Goal: Transaction & Acquisition: Purchase product/service

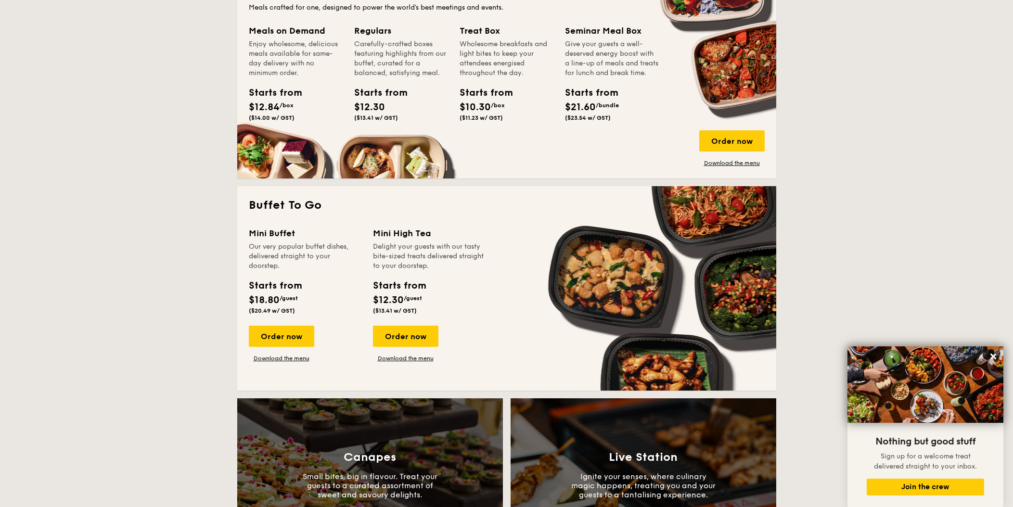
scroll to position [674, 0]
click at [296, 335] on div "Order now" at bounding box center [281, 336] width 65 height 21
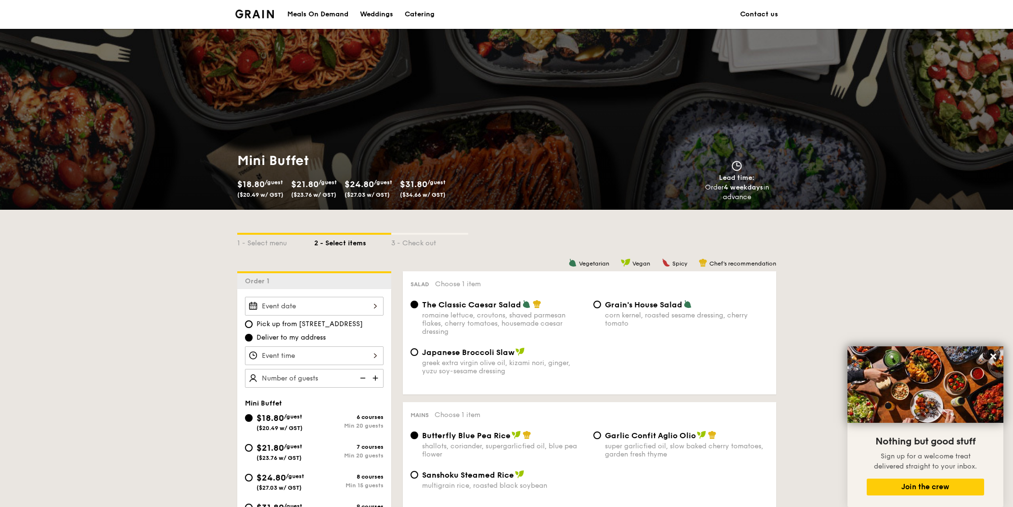
click at [308, 307] on div at bounding box center [314, 306] width 139 height 19
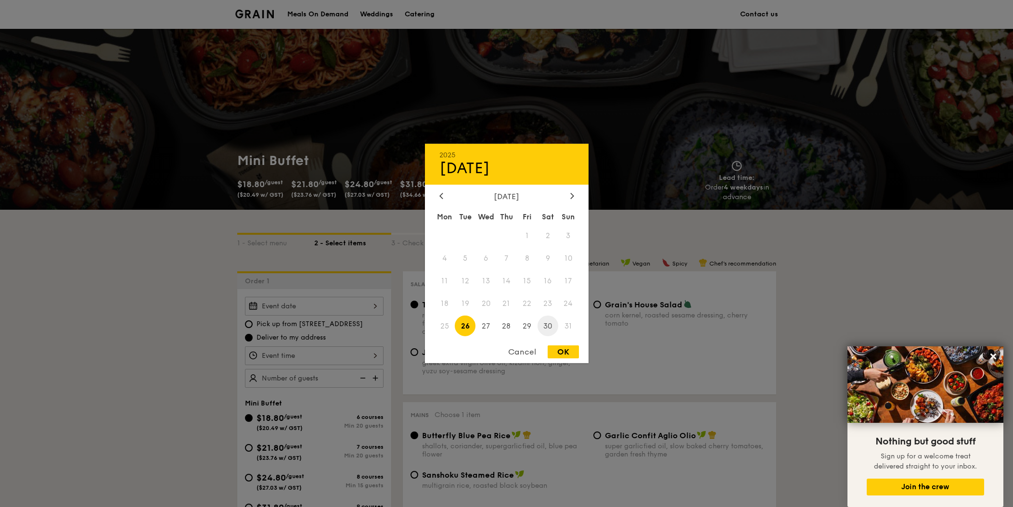
click at [553, 325] on span "30" at bounding box center [547, 326] width 21 height 21
click at [572, 193] on icon at bounding box center [571, 196] width 3 height 6
click at [441, 192] on icon at bounding box center [441, 195] width 4 height 6
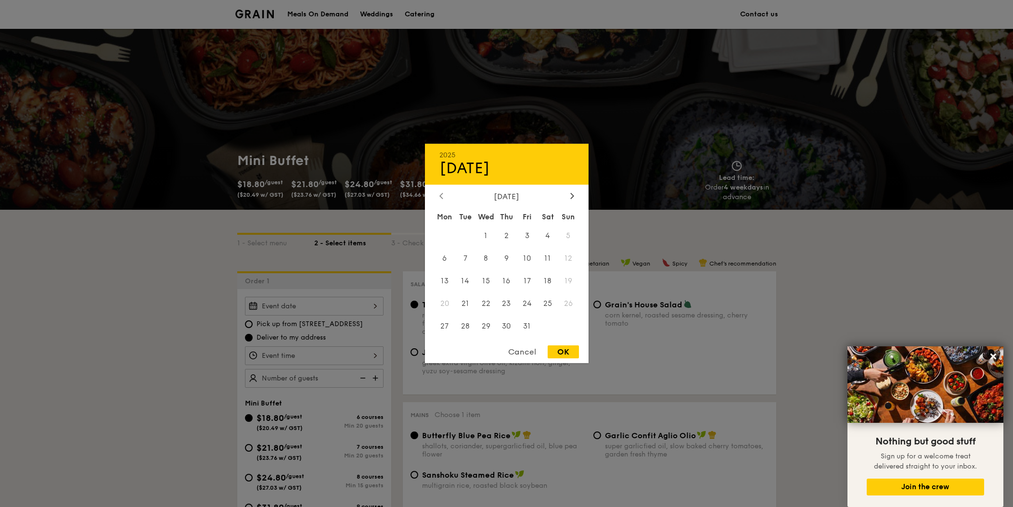
click at [441, 192] on icon at bounding box center [441, 195] width 4 height 6
click at [566, 354] on div "OK" at bounding box center [563, 351] width 31 height 13
type input "[DATE]"
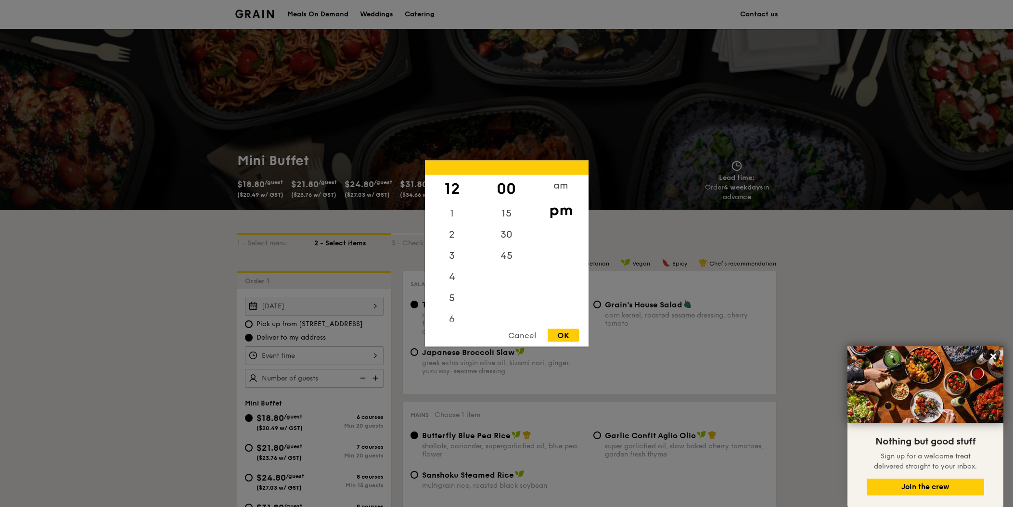
click at [338, 354] on div "12 1 2 3 4 5 6 7 8 9 10 11 00 15 30 45 am pm Cancel OK" at bounding box center [314, 355] width 139 height 19
click at [453, 190] on div "12" at bounding box center [452, 189] width 54 height 28
click at [453, 219] on div "1" at bounding box center [452, 217] width 54 height 28
click at [447, 187] on div "12" at bounding box center [452, 189] width 54 height 28
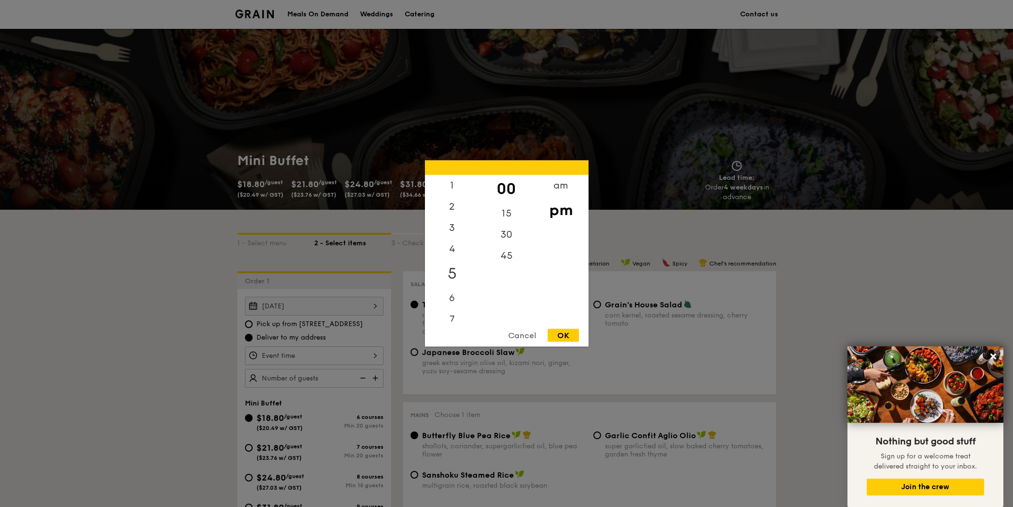
click at [452, 279] on div "5" at bounding box center [452, 274] width 54 height 28
click at [452, 274] on div "5" at bounding box center [452, 274] width 54 height 28
click at [569, 334] on div "OK" at bounding box center [563, 335] width 31 height 13
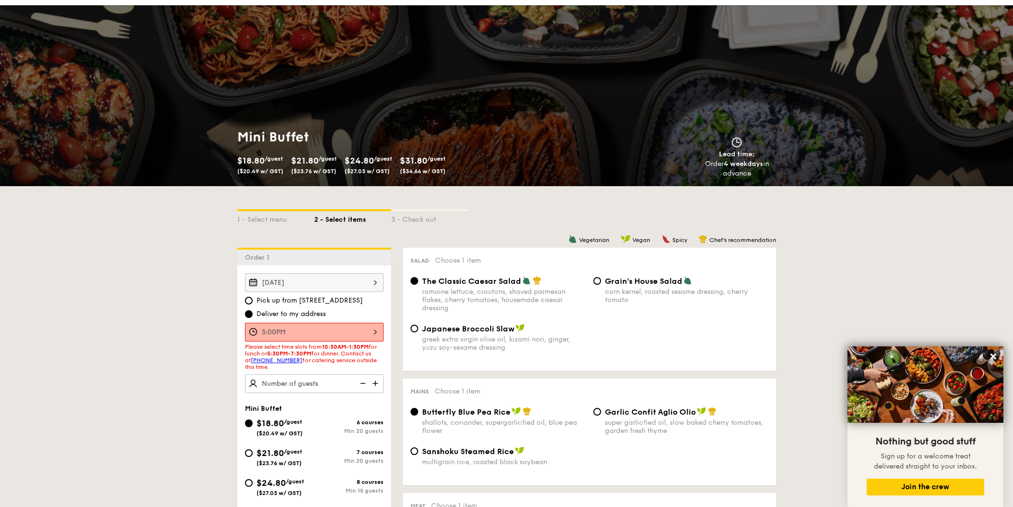
scroll to position [77, 0]
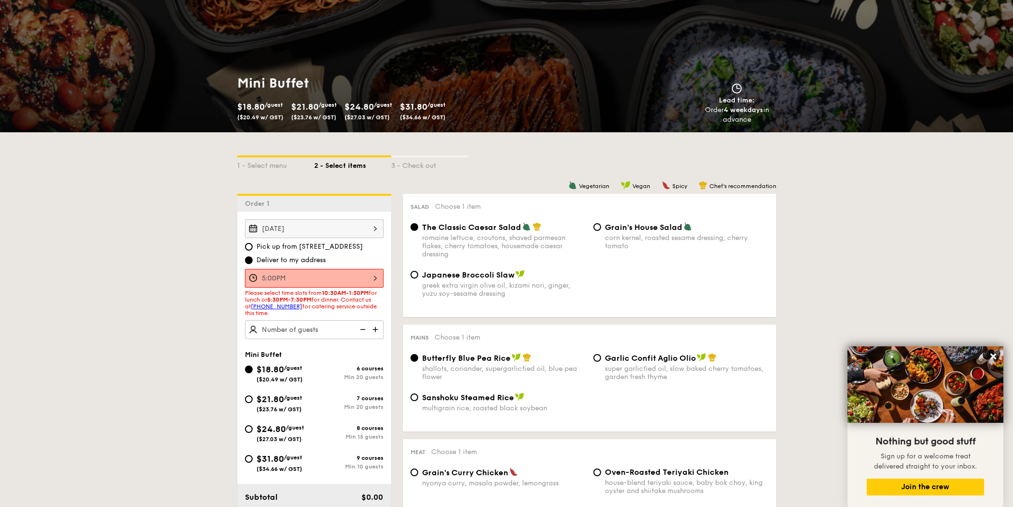
click at [301, 282] on div "5:00PM" at bounding box center [314, 278] width 139 height 19
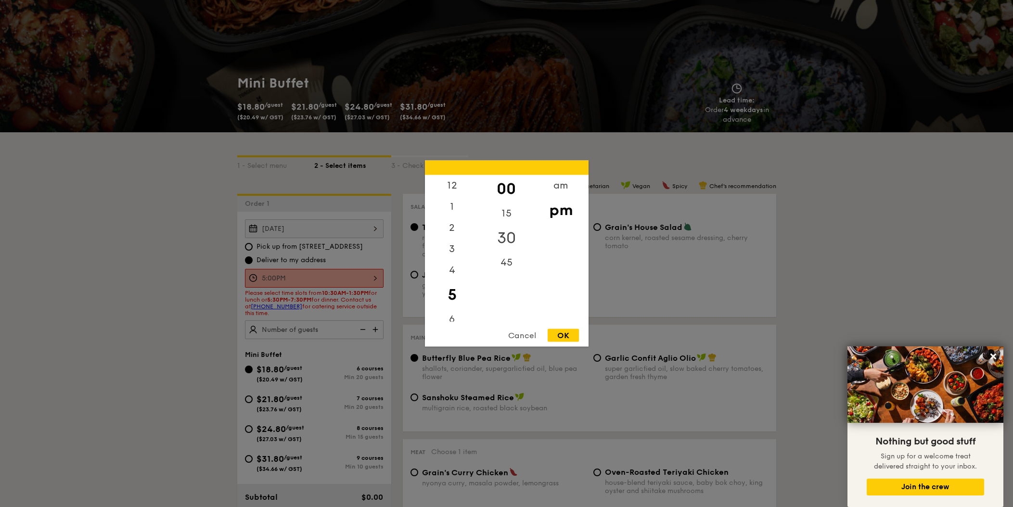
click at [503, 238] on div "30" at bounding box center [506, 238] width 54 height 28
click at [567, 335] on div "OK" at bounding box center [563, 335] width 31 height 13
type input "5:30PM"
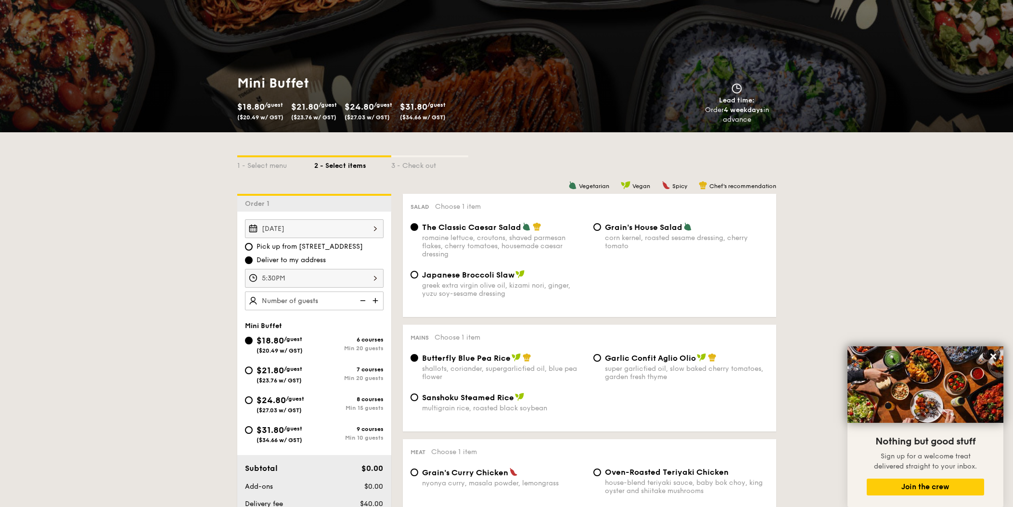
click at [375, 300] on img at bounding box center [376, 301] width 14 height 18
type input "20 guests"
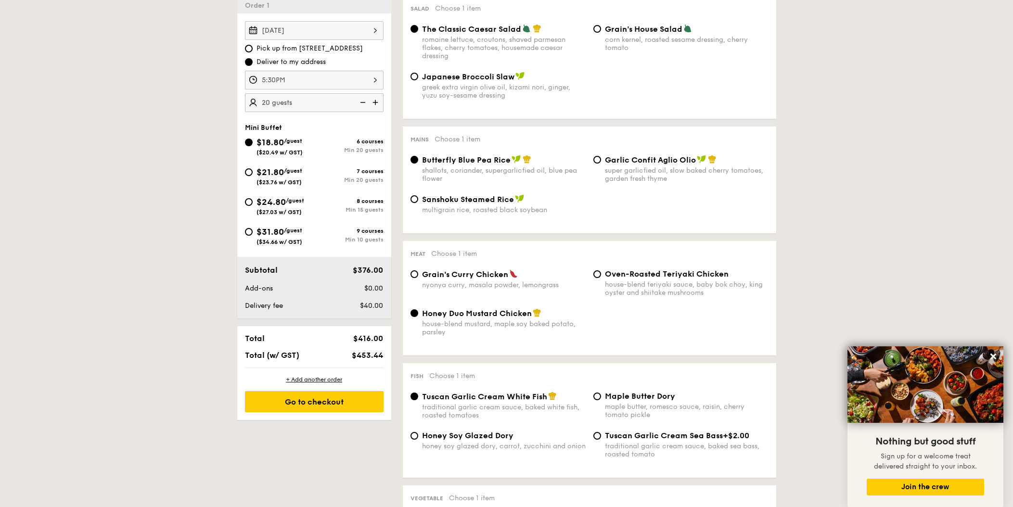
click at [467, 201] on span "Sanshoku Steamed Rice" at bounding box center [468, 199] width 92 height 9
click at [418, 201] on input "Sanshoku Steamed Rice multigrain rice, roasted black soybean" at bounding box center [414, 199] width 8 height 8
radio input "true"
click at [655, 163] on span "Garlic Confit Aglio Olio" at bounding box center [650, 159] width 91 height 9
click at [601, 163] on input "Garlic Confit Aglio Olio super garlicfied oil, slow baked cherry tomatoes, gard…" at bounding box center [597, 160] width 8 height 8
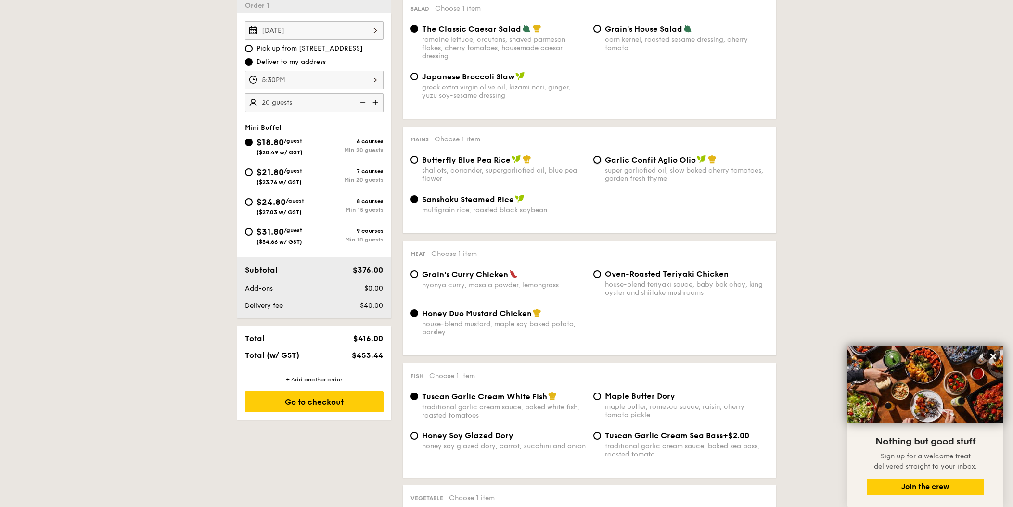
radio input "true"
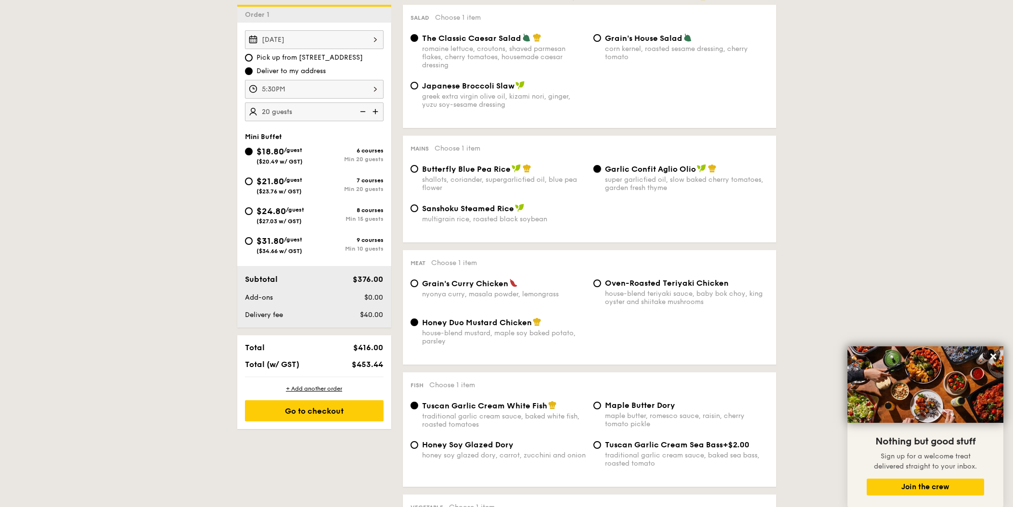
scroll to position [354, 0]
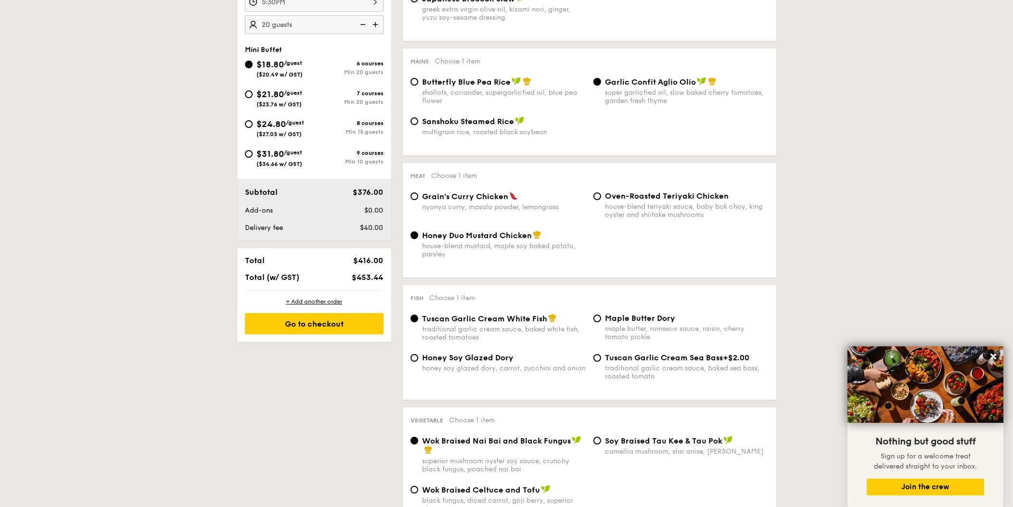
click at [644, 198] on span "Oven-Roasted Teriyaki Chicken" at bounding box center [667, 196] width 124 height 9
click at [601, 198] on input "Oven-Roasted Teriyaki Chicken house-blend teriyaki sauce, baby bok choy, king o…" at bounding box center [597, 196] width 8 height 8
radio input "true"
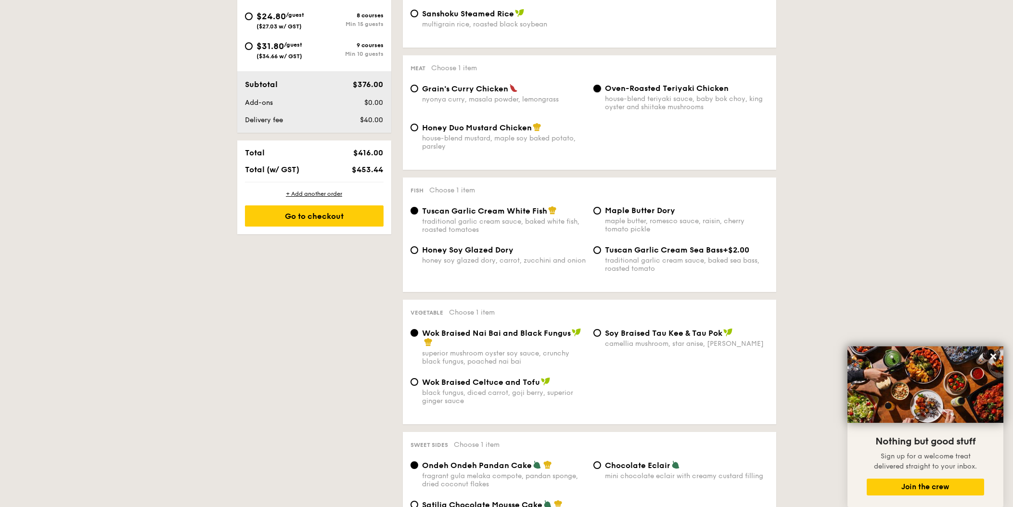
scroll to position [535, 0]
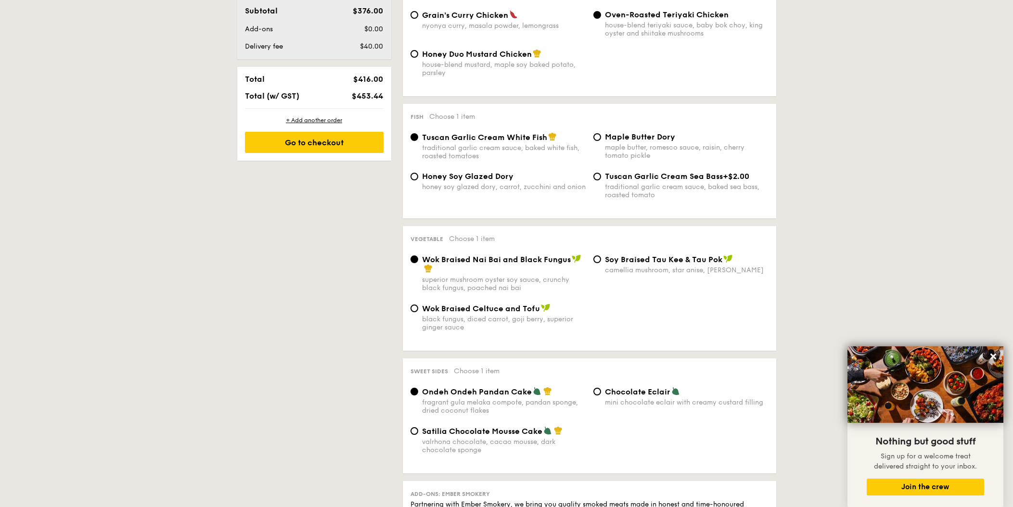
click at [633, 140] on span "Maple Butter Dory" at bounding box center [640, 136] width 70 height 9
click at [601, 140] on input "Maple Butter Dory maple butter, romesco sauce, raisin, cherry tomato pickle" at bounding box center [597, 137] width 8 height 8
radio input "true"
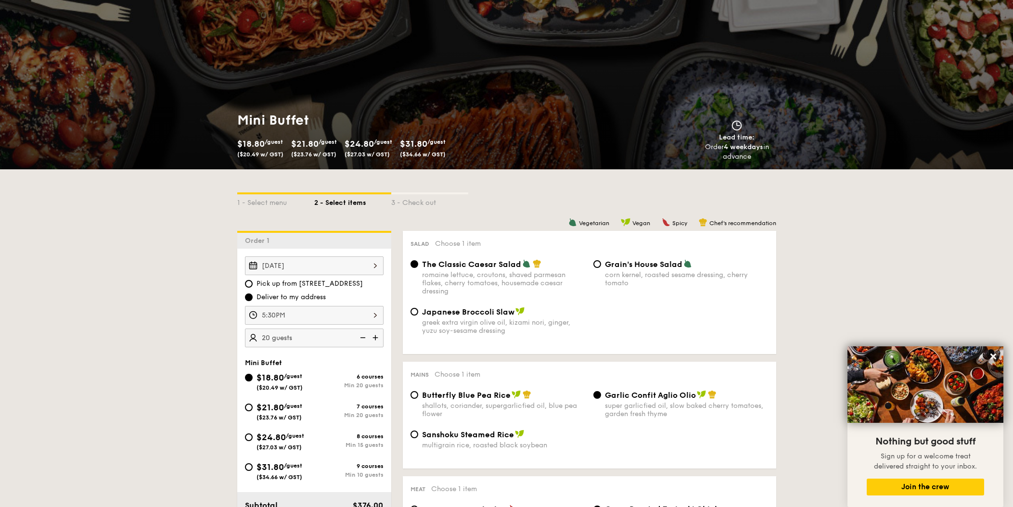
scroll to position [0, 0]
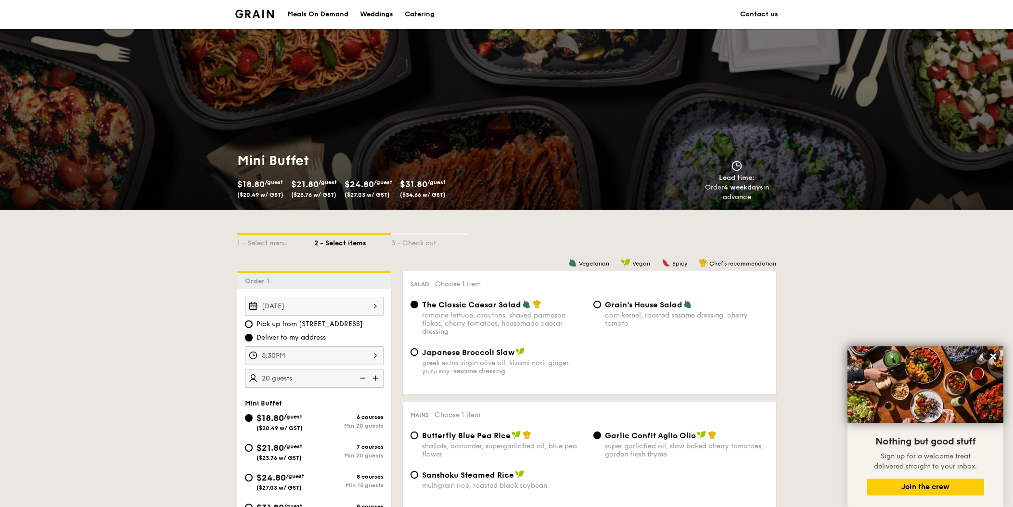
click at [281, 443] on span "$21.80" at bounding box center [269, 448] width 27 height 11
click at [253, 444] on input "$21.80 /guest ($23.76 w/ GST) 7 courses Min 20 guests" at bounding box center [249, 448] width 8 height 8
radio input "true"
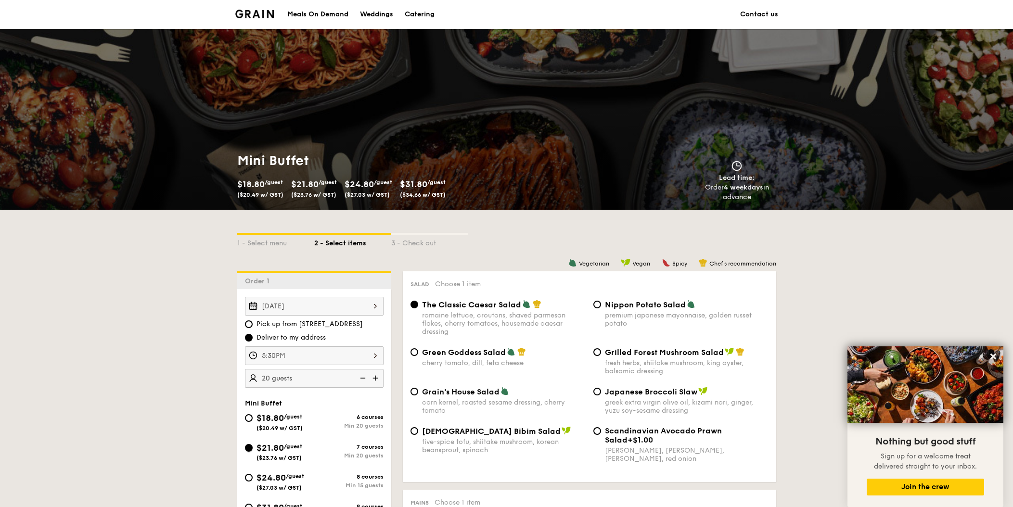
radio input "true"
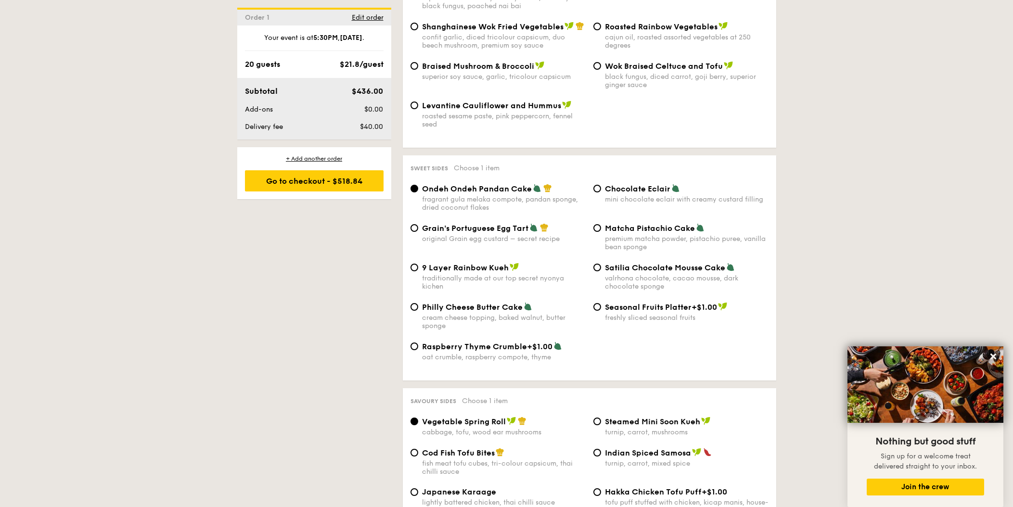
scroll to position [1495, 0]
